Goal: Ask a question

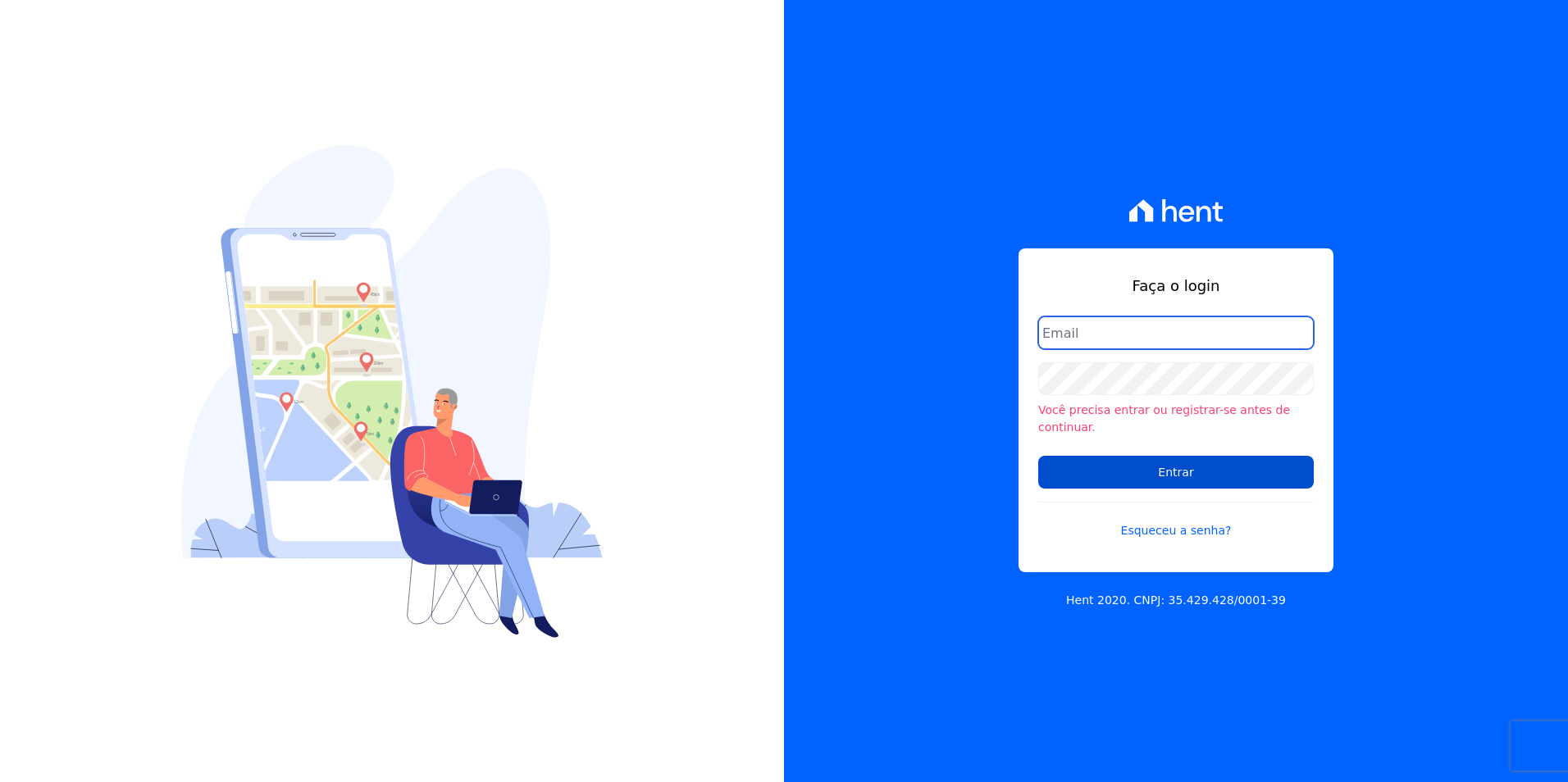
type input "[EMAIL_ADDRESS][DATE][DOMAIN_NAME]"
click at [1108, 463] on input "Entrar" at bounding box center [1176, 472] width 275 height 33
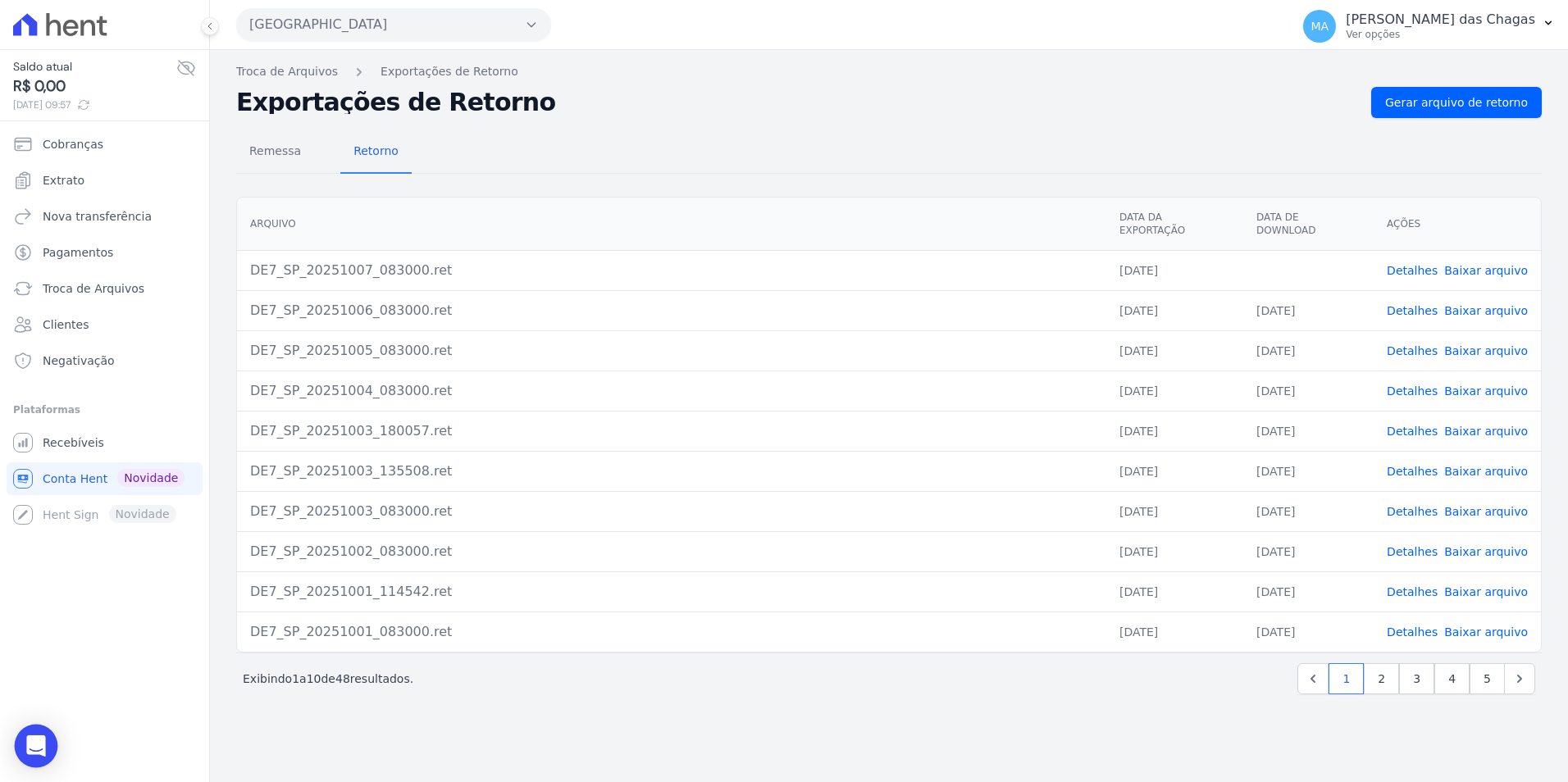
click at [34, 730] on div "Open Intercom Messenger" at bounding box center [37, 746] width 44 height 43
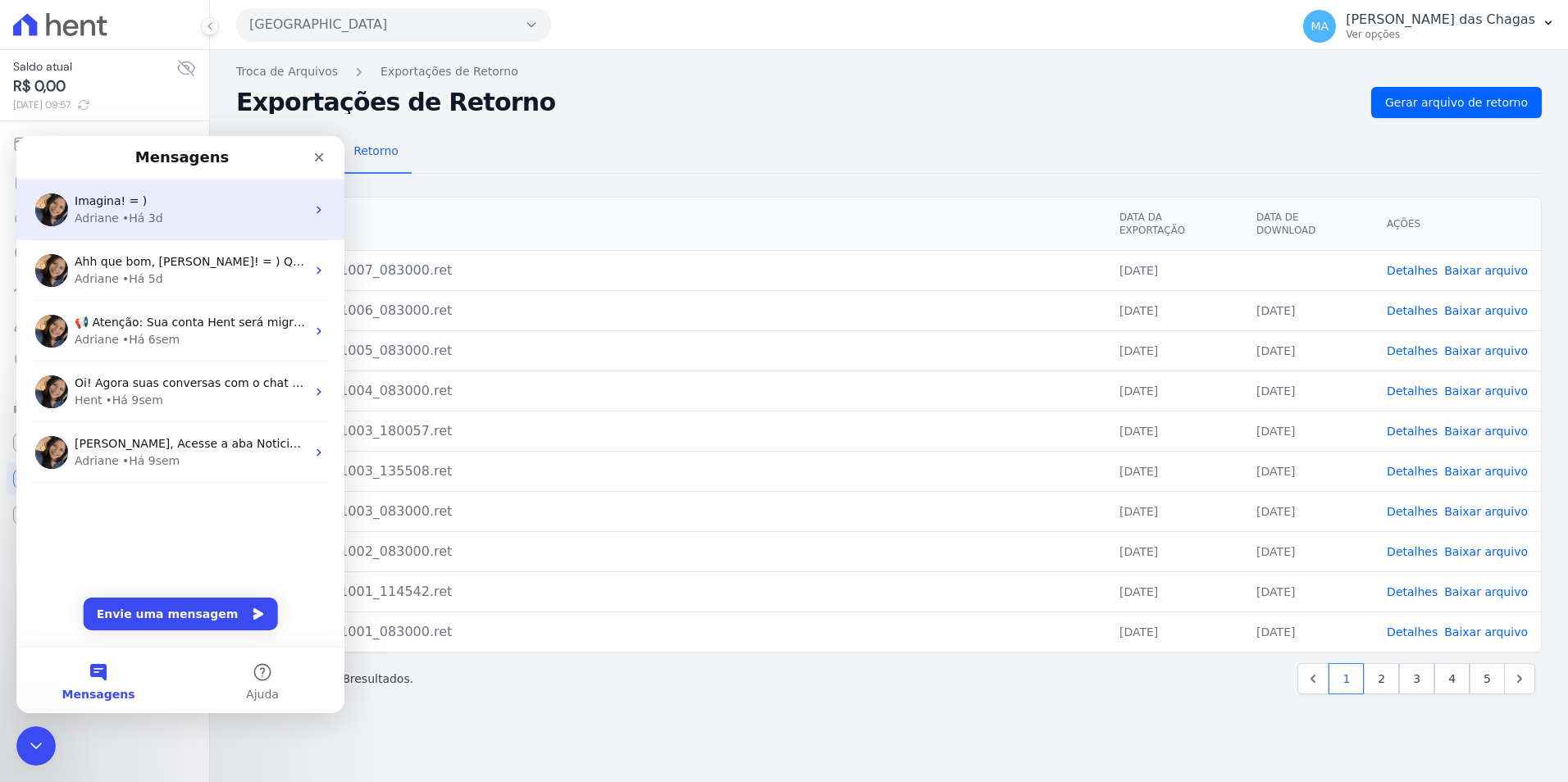
click at [197, 227] on div "Imagina! = ) Adriane • Há 3d" at bounding box center [181, 210] width 328 height 61
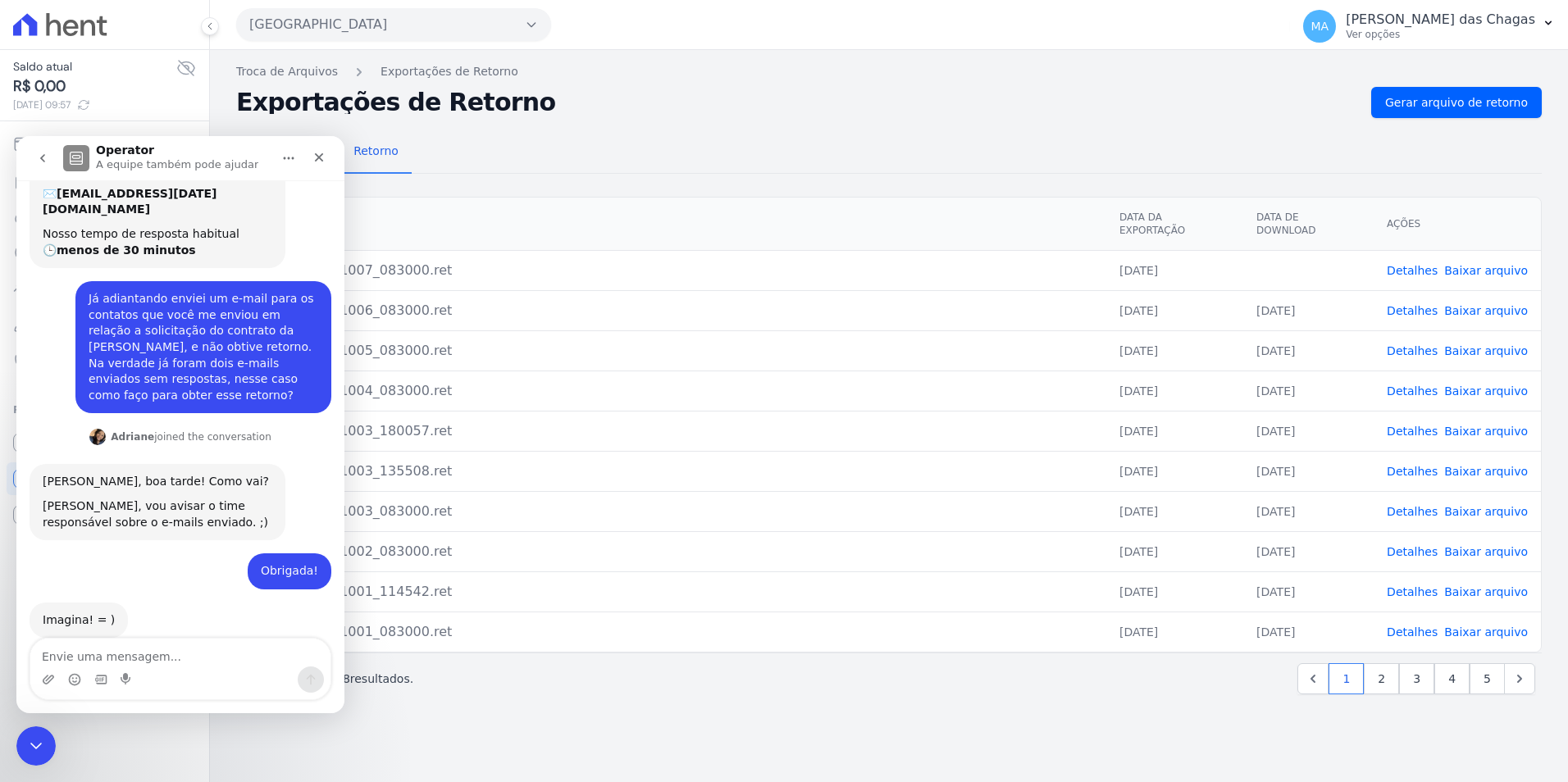
scroll to position [106, 0]
click at [255, 651] on textarea "Envie uma mensagem..." at bounding box center [180, 652] width 300 height 28
type textarea "falar com atendente"
